Goal: Task Accomplishment & Management: Manage account settings

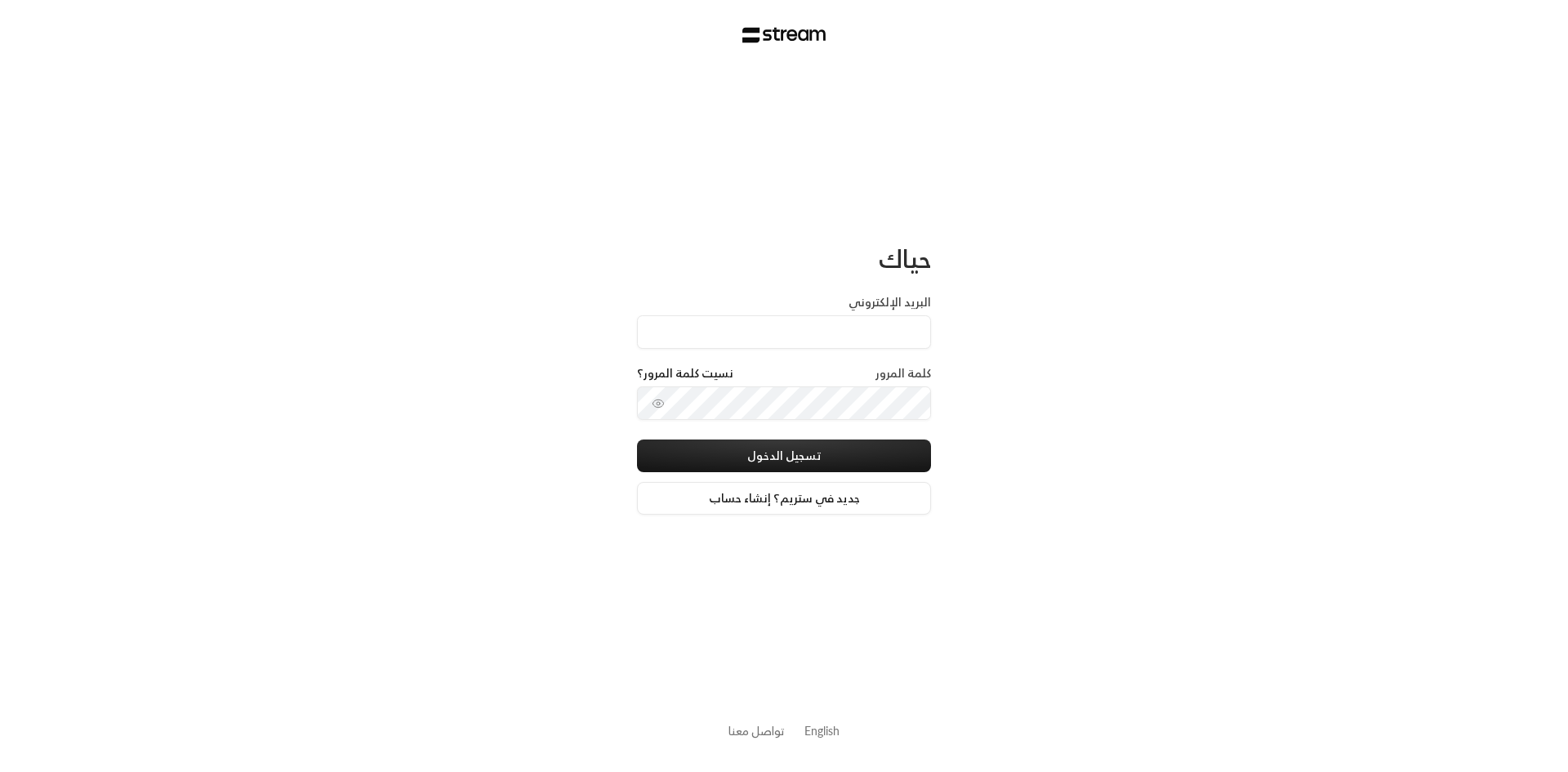
click at [1023, 391] on div "حياك البريد الإلكتروني كلمة المرور نسيت كلمة المرور؟ تسجيل الدخول جديد في ستريم…" at bounding box center [784, 386] width 1568 height 772
click at [896, 339] on input "البريد الإلكتروني" at bounding box center [784, 333] width 294 height 34
type input "[EMAIL_ADDRESS][DOMAIN_NAME]"
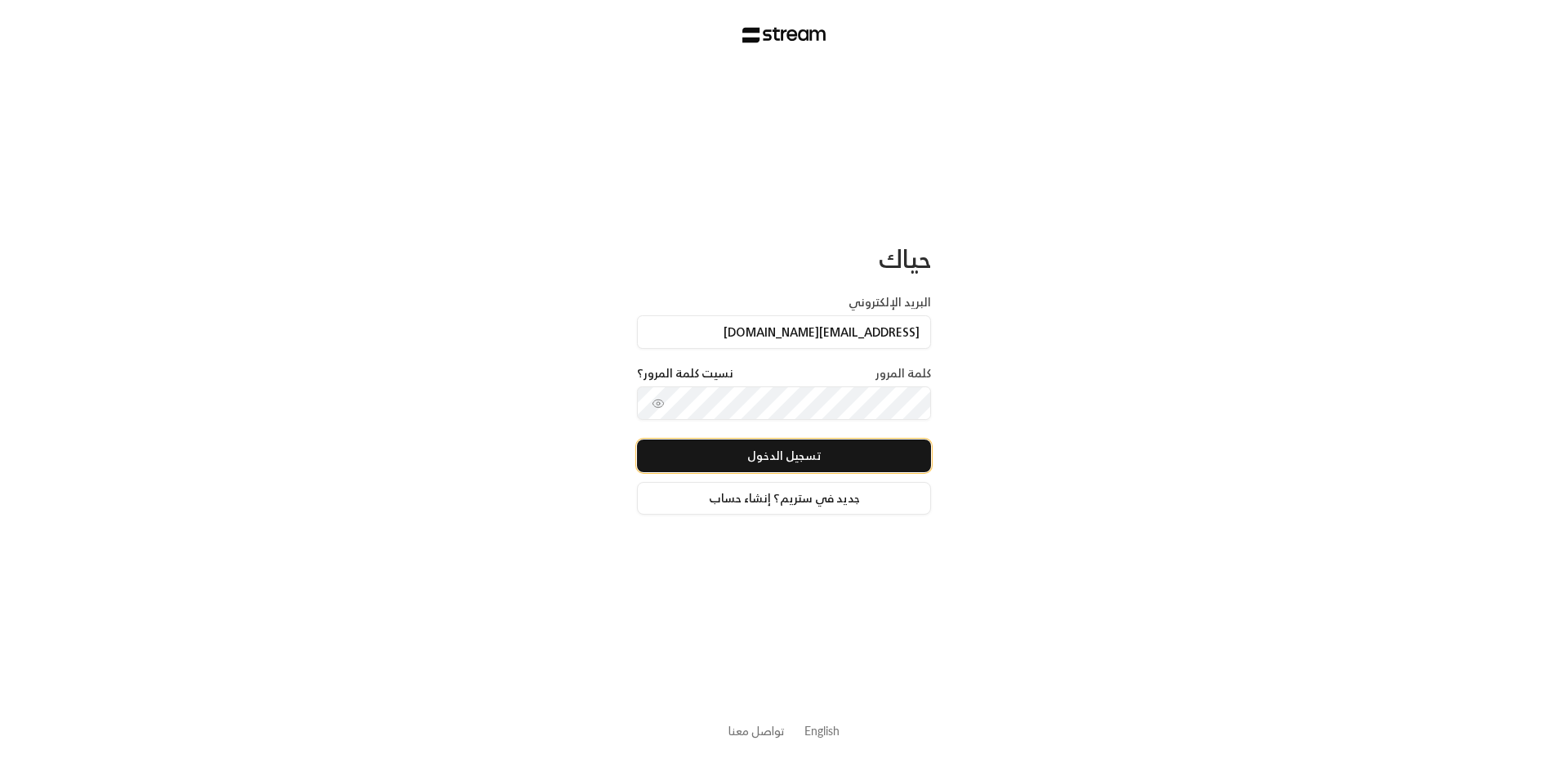
click at [849, 457] on button "تسجيل الدخول" at bounding box center [784, 456] width 294 height 33
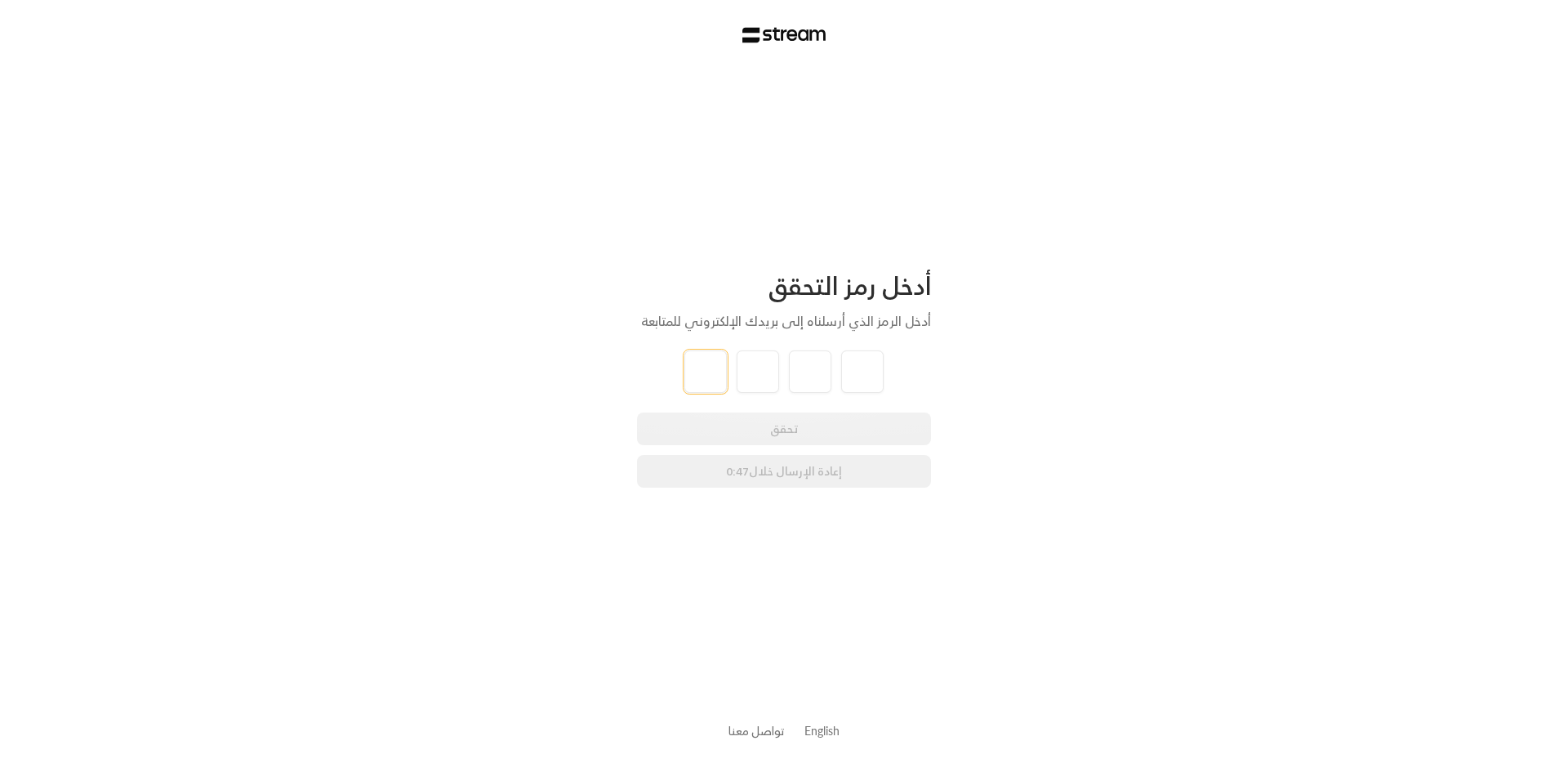
type input "4"
type input "6"
type input "0"
type input "7"
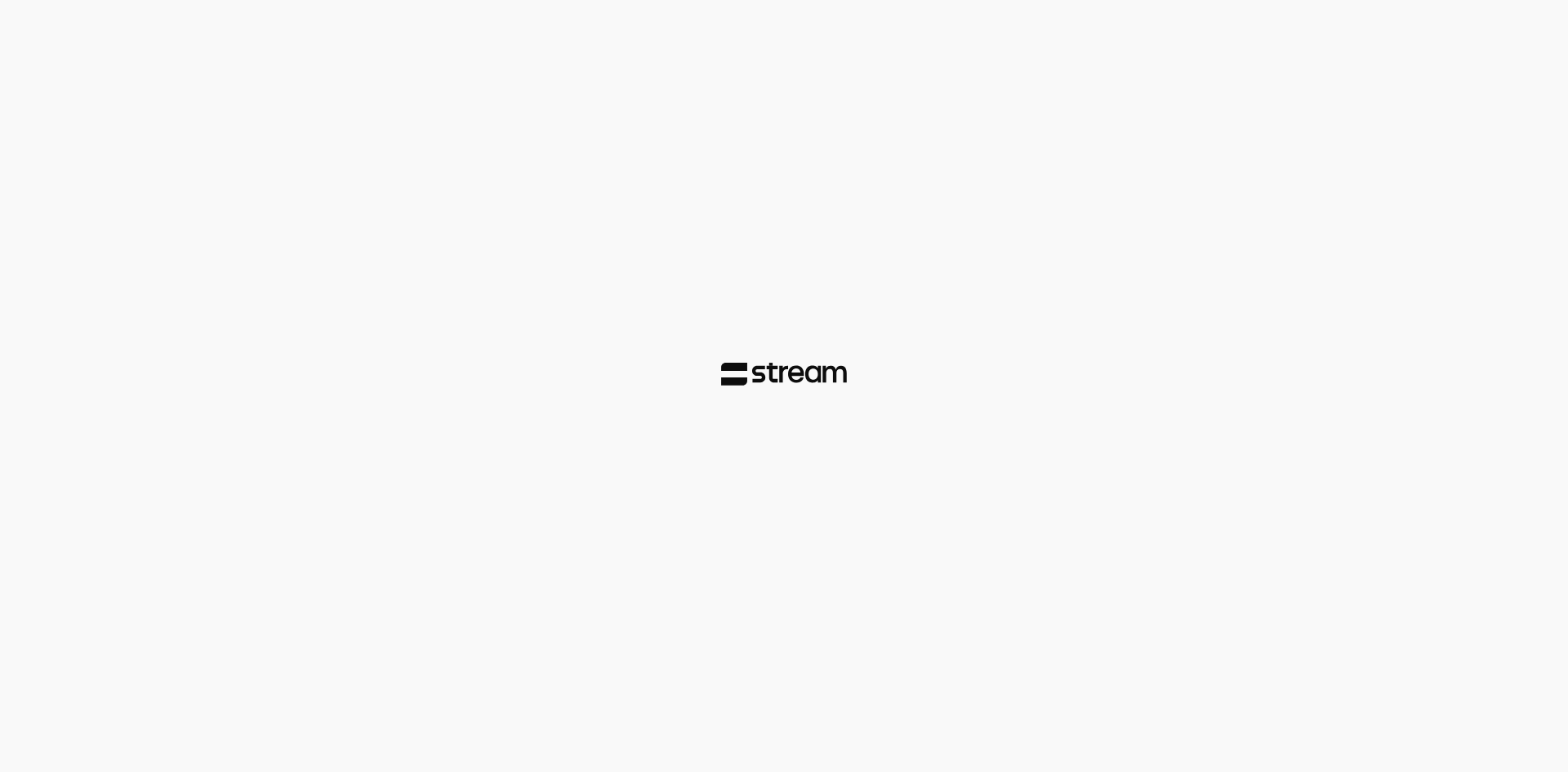
click at [1194, 234] on div at bounding box center [784, 386] width 1568 height 772
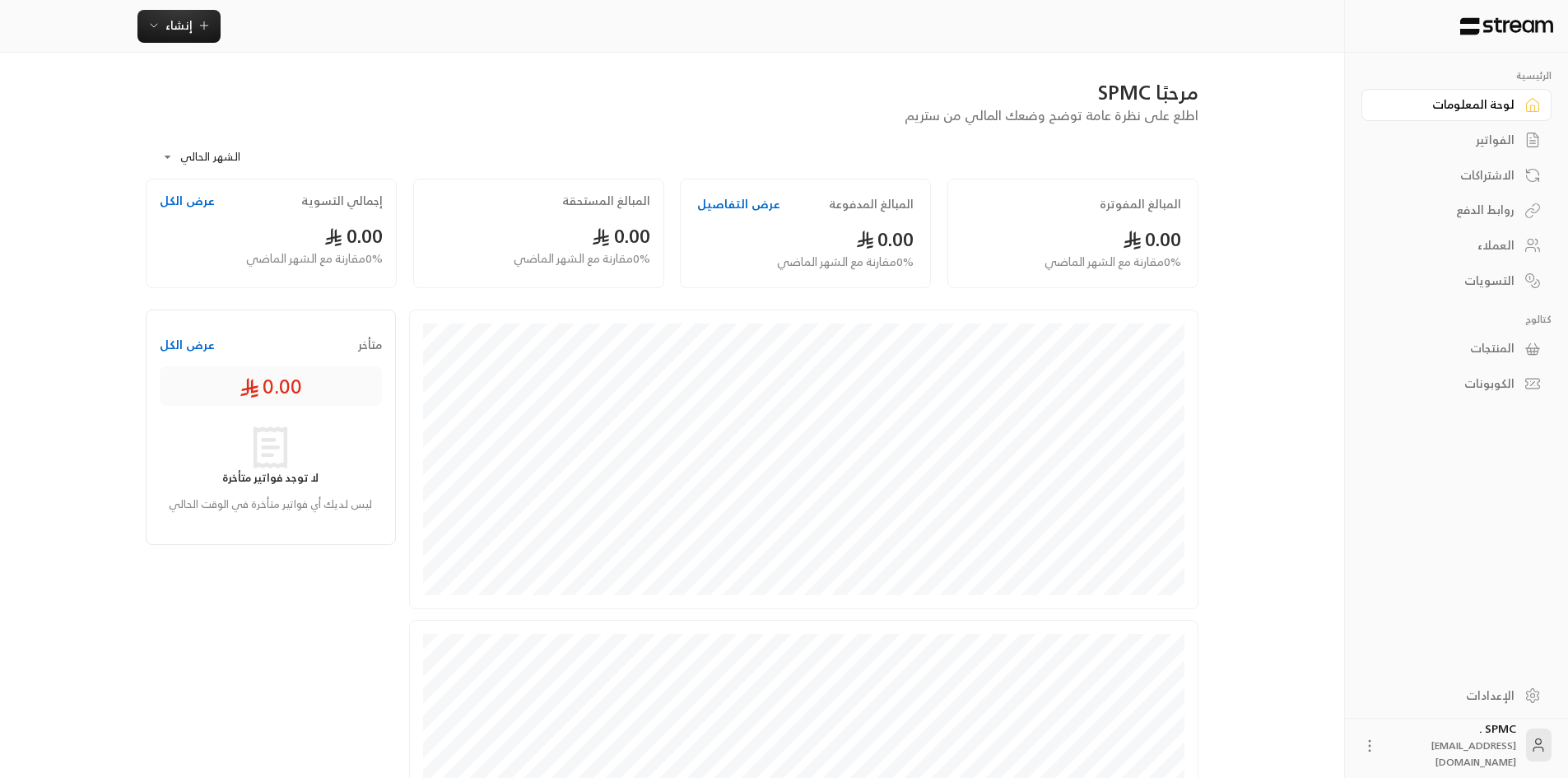
click at [1517, 141] on link "الفواتير" at bounding box center [1457, 140] width 190 height 32
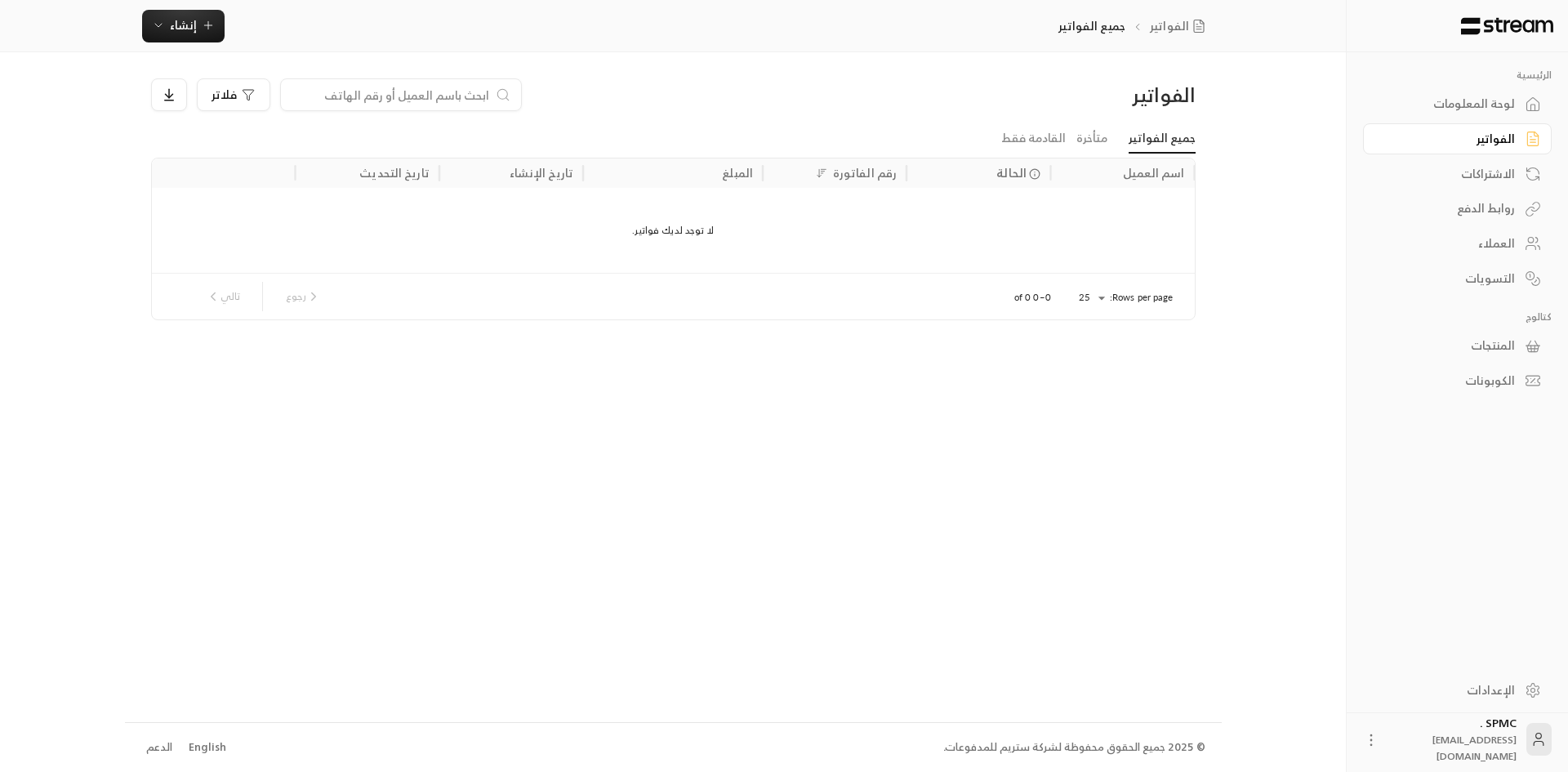
click at [1502, 685] on div "الإعدادات" at bounding box center [1449, 690] width 132 height 16
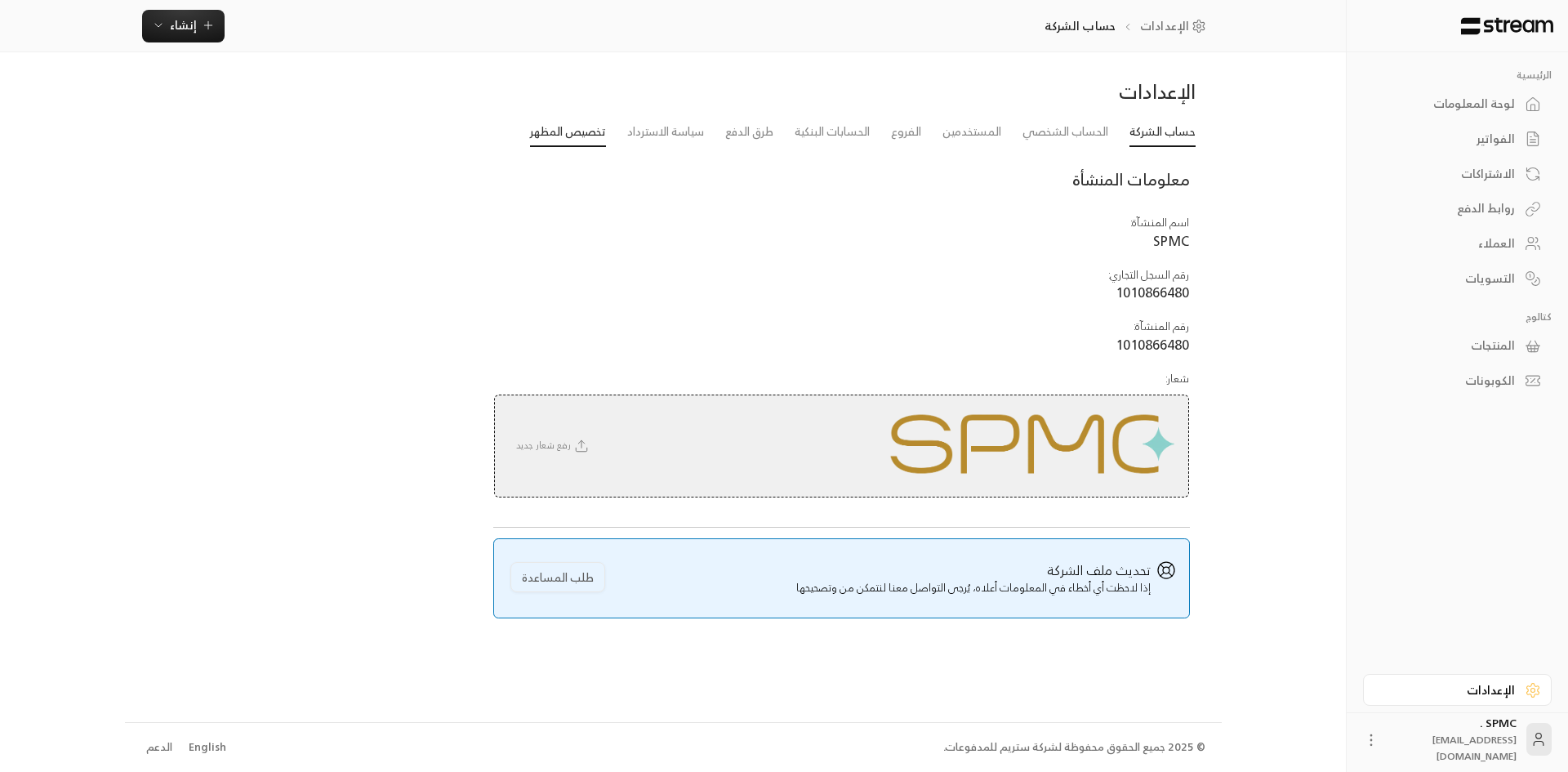
click at [571, 136] on link "تخصيص المظهر" at bounding box center [568, 132] width 76 height 29
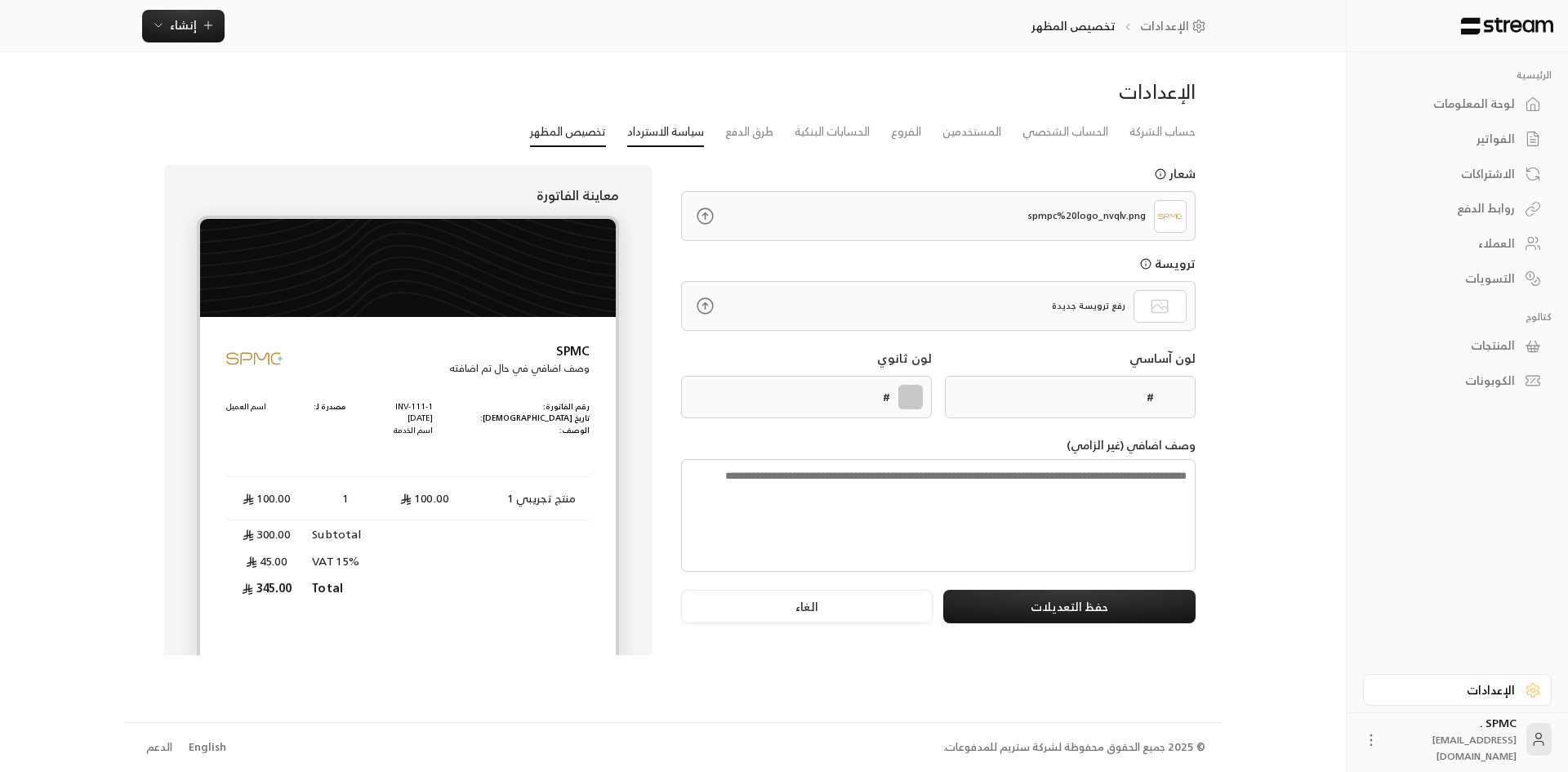
type input "******"
type textarea "**********"
click at [655, 137] on link "سياسة الاسترداد" at bounding box center [666, 132] width 77 height 29
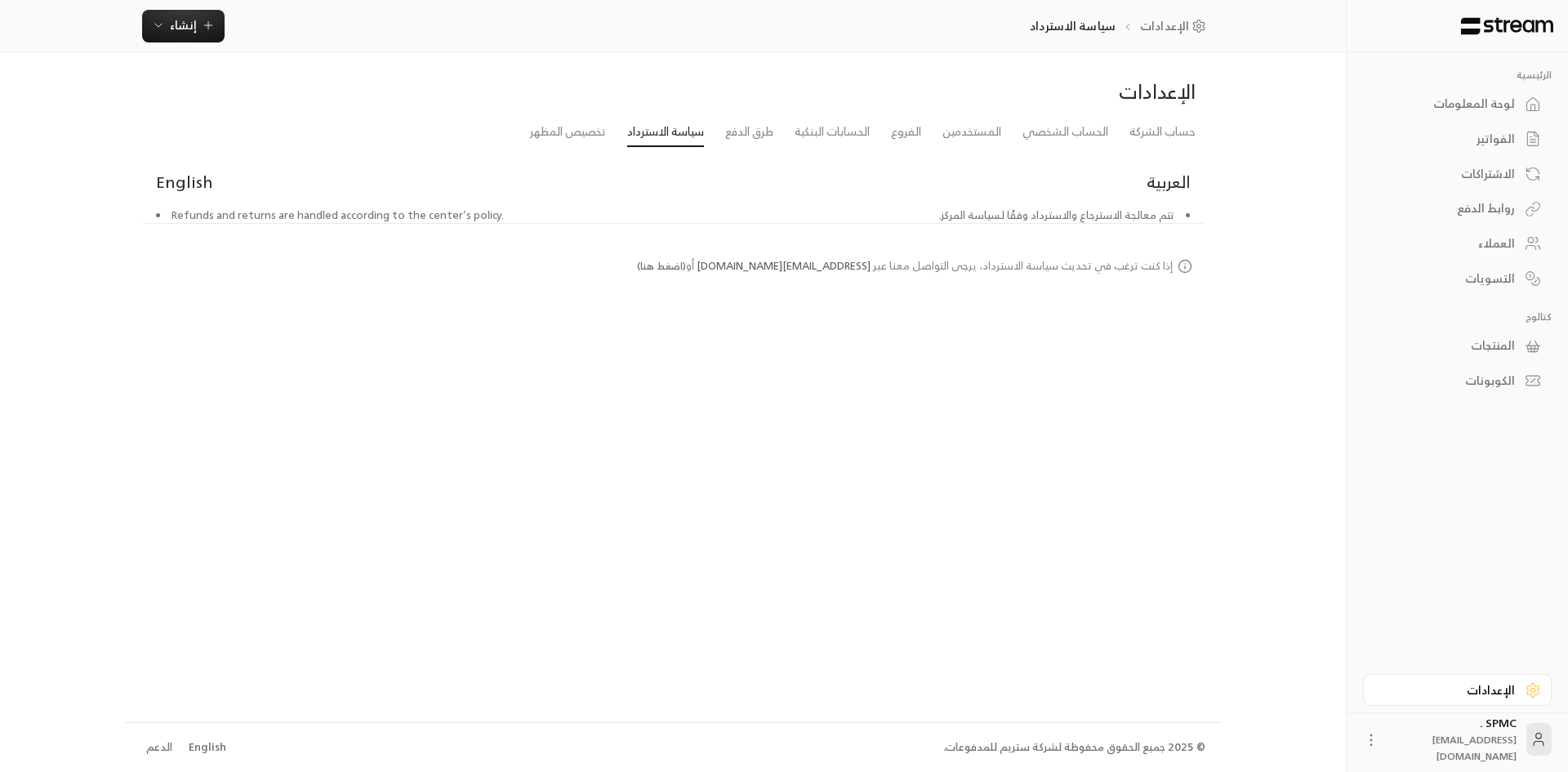
click at [1178, 214] on li "تتم معالجة الاسترجاع والاسترداد وفقًا لسياسة المركز." at bounding box center [938, 216] width 504 height 16
click at [1236, 267] on div "الرئيسية لوحة المعلومات الفواتير الاشتراكات روابط الدفع العملاء التسويات كتالوج…" at bounding box center [784, 386] width 1319 height 772
